Goal: Information Seeking & Learning: Learn about a topic

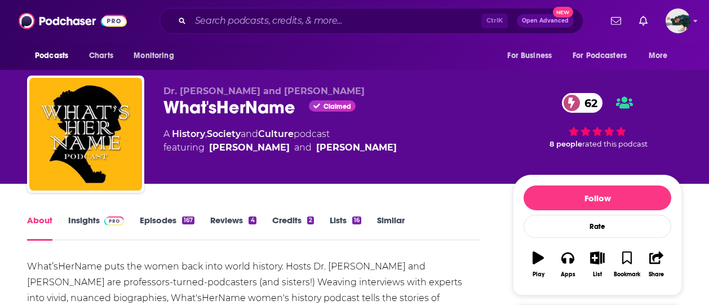
click at [172, 228] on link "Episodes 167" at bounding box center [167, 228] width 55 height 26
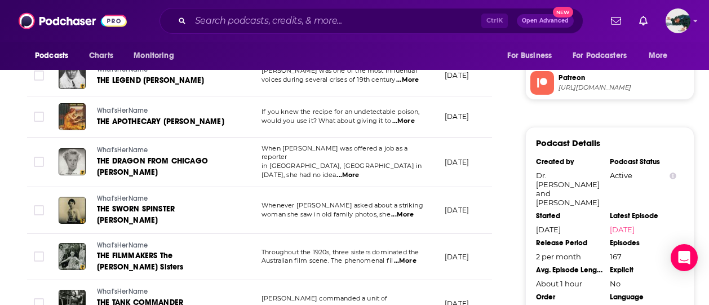
scroll to position [1091, 0]
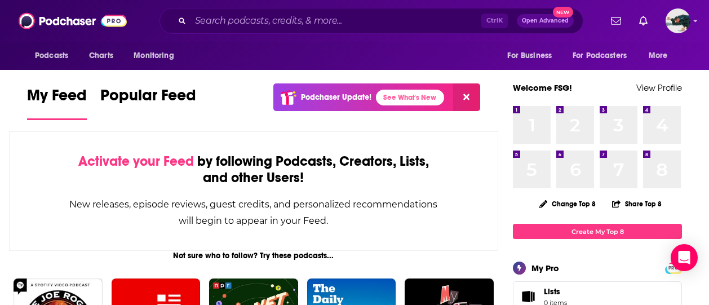
drag, startPoint x: 228, startPoint y: 7, endPoint x: 228, endPoint y: 17, distance: 10.7
click at [228, 17] on div "Podcasts Charts Monitoring Ctrl K Open Advanced New For Business For Podcasters…" at bounding box center [354, 21] width 709 height 42
click at [228, 17] on input "Search podcasts, credits, & more..." at bounding box center [335, 21] width 291 height 18
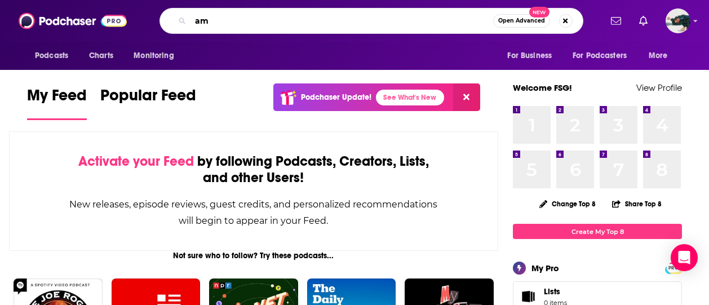
type input "a"
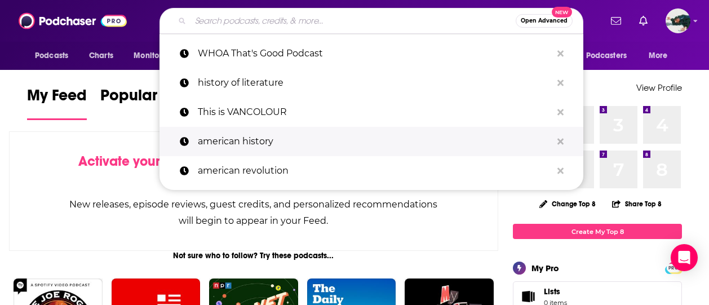
click at [248, 138] on p "american history" at bounding box center [375, 141] width 354 height 29
type input "american history"
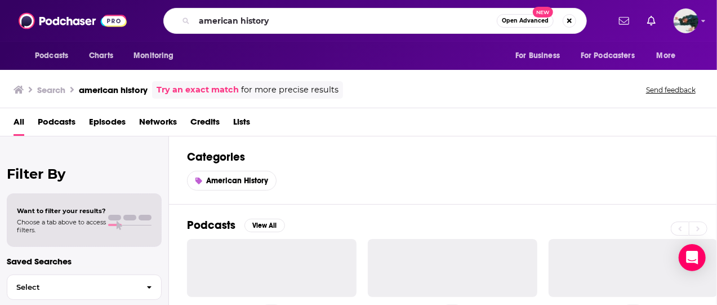
click at [47, 113] on span "Podcasts" at bounding box center [57, 124] width 38 height 23
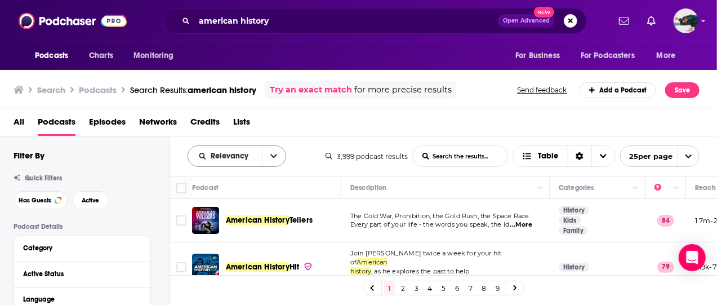
click at [271, 159] on button "open menu" at bounding box center [274, 156] width 24 height 20
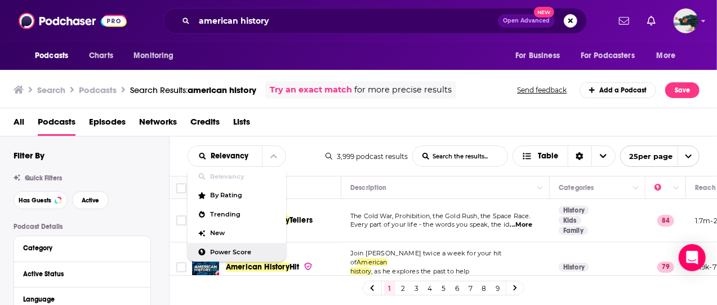
click at [230, 254] on span "Power Score" at bounding box center [244, 252] width 66 height 6
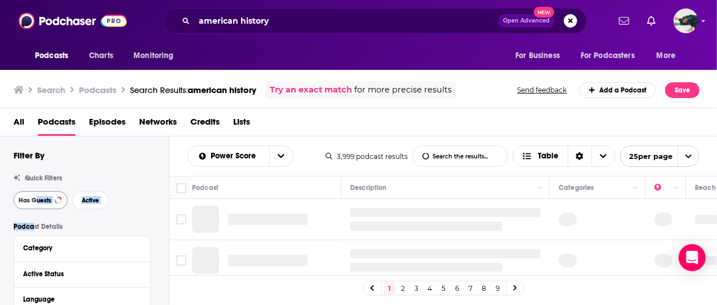
drag, startPoint x: 34, startPoint y: 212, endPoint x: 35, endPoint y: 202, distance: 10.2
click at [35, 202] on span "Has Guests" at bounding box center [35, 200] width 33 height 6
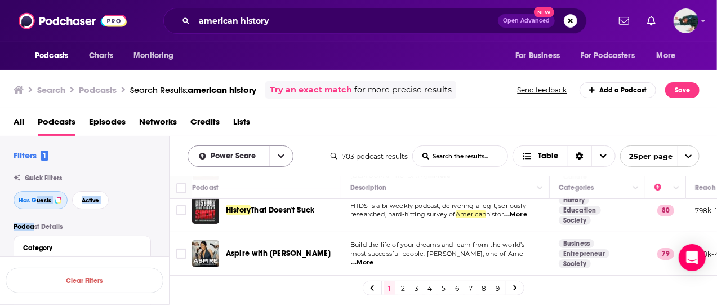
scroll to position [143, 0]
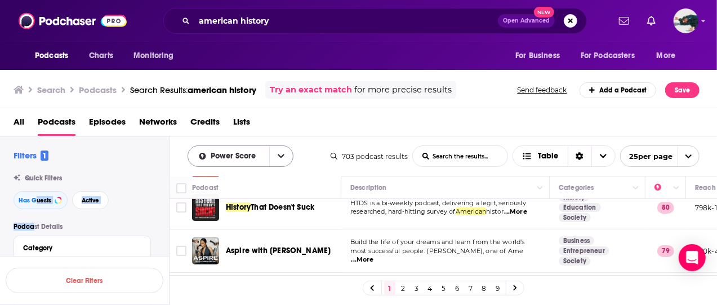
click at [270, 158] on button "open menu" at bounding box center [281, 156] width 24 height 20
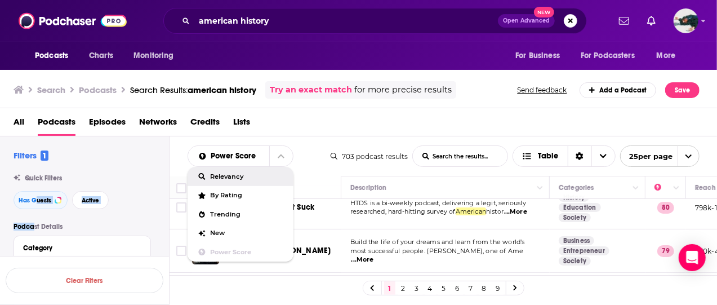
click at [260, 175] on span "Relevancy" at bounding box center [248, 176] width 74 height 6
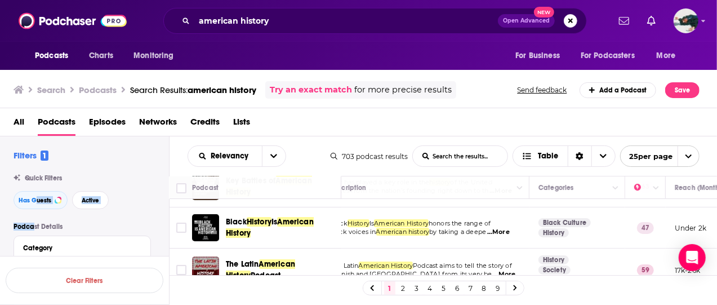
scroll to position [199, 20]
